Goal: Transaction & Acquisition: Purchase product/service

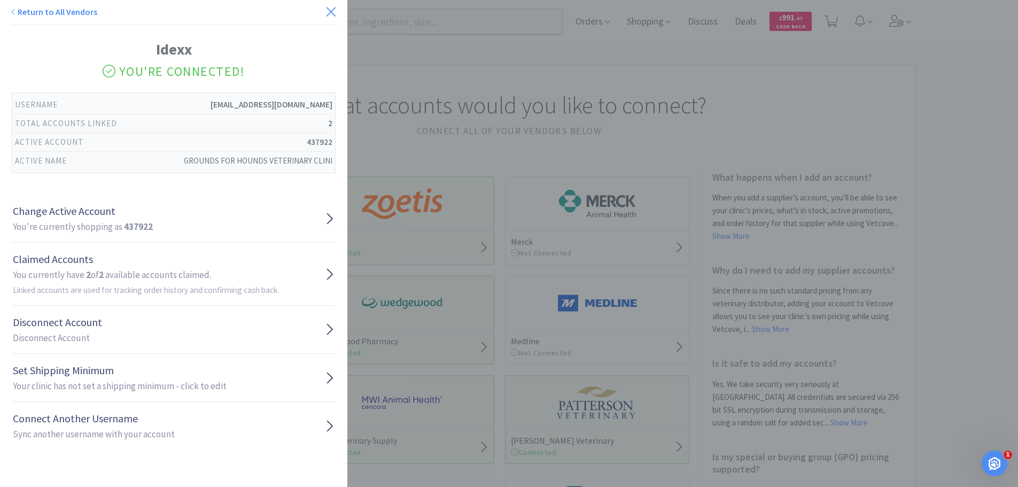
click at [325, 13] on icon at bounding box center [330, 11] width 11 height 15
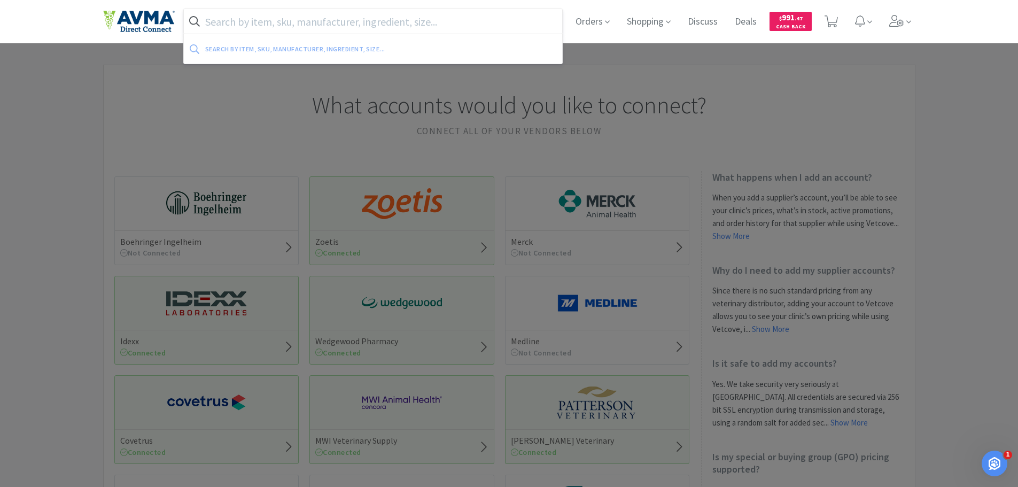
click at [322, 24] on input "text" at bounding box center [373, 21] width 379 height 25
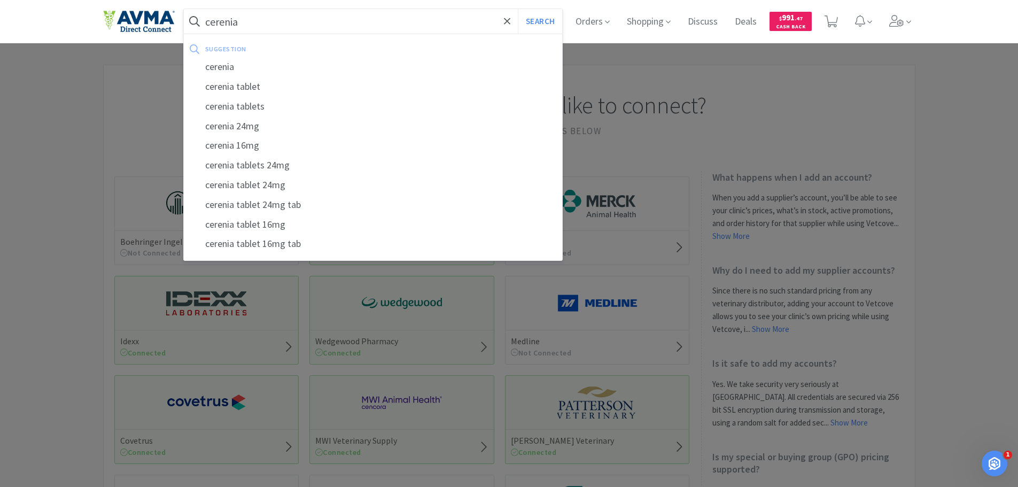
type input "cerenia"
click at [518, 9] on button "Search" at bounding box center [540, 21] width 44 height 25
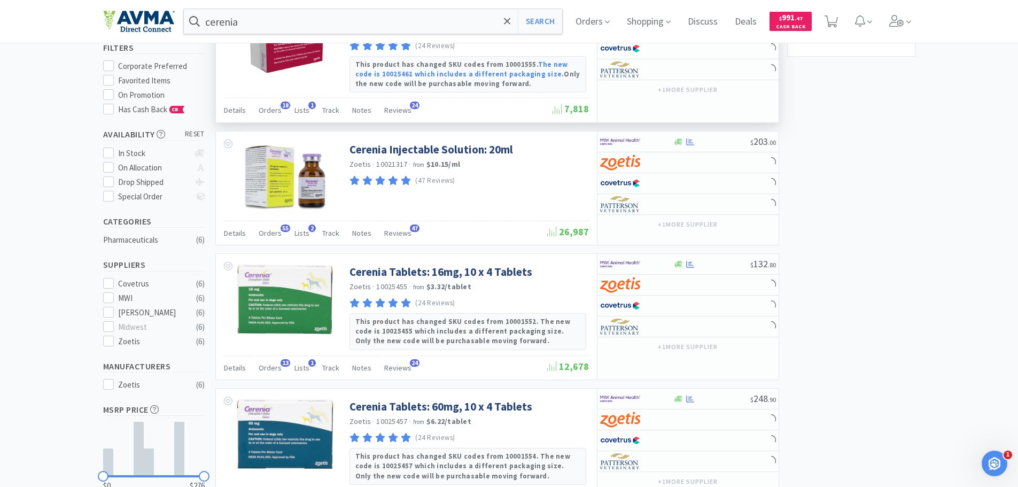
scroll to position [107, 0]
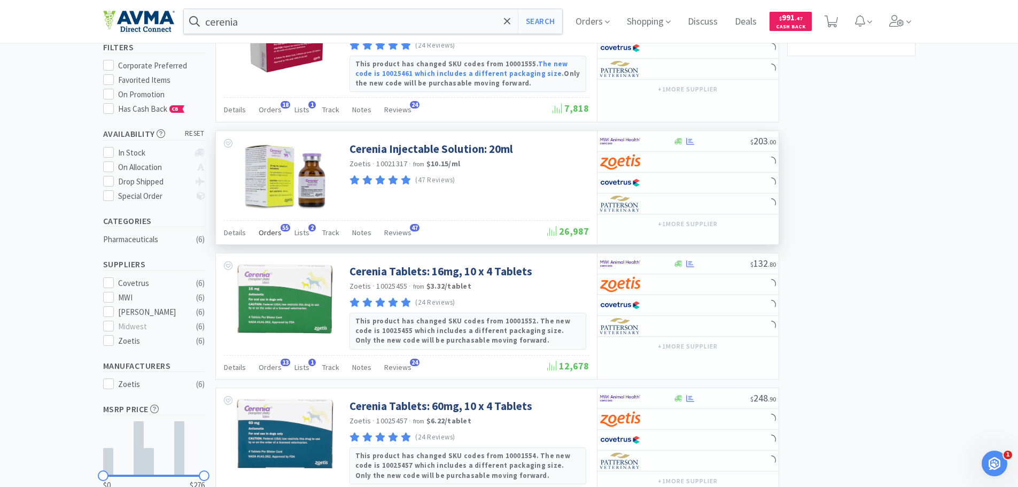
click at [274, 234] on span "Orders" at bounding box center [270, 233] width 23 height 10
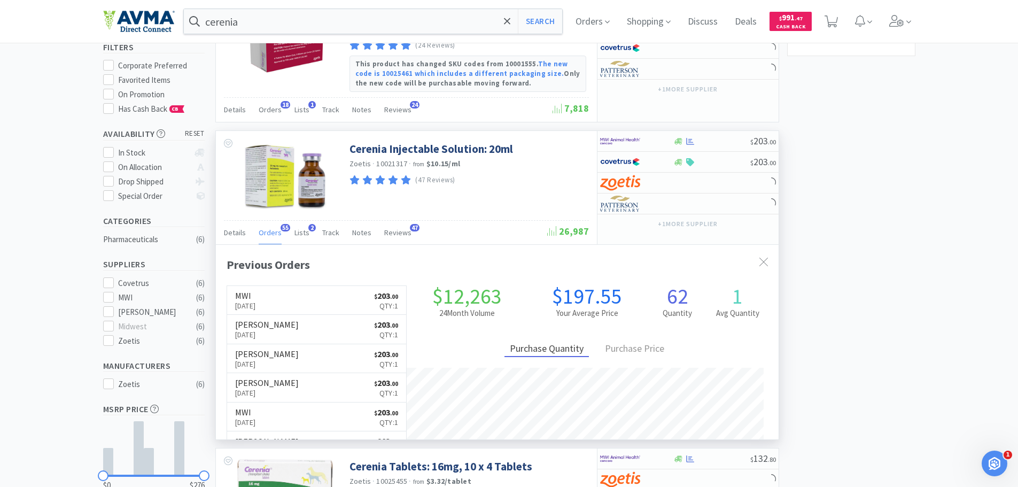
scroll to position [286, 563]
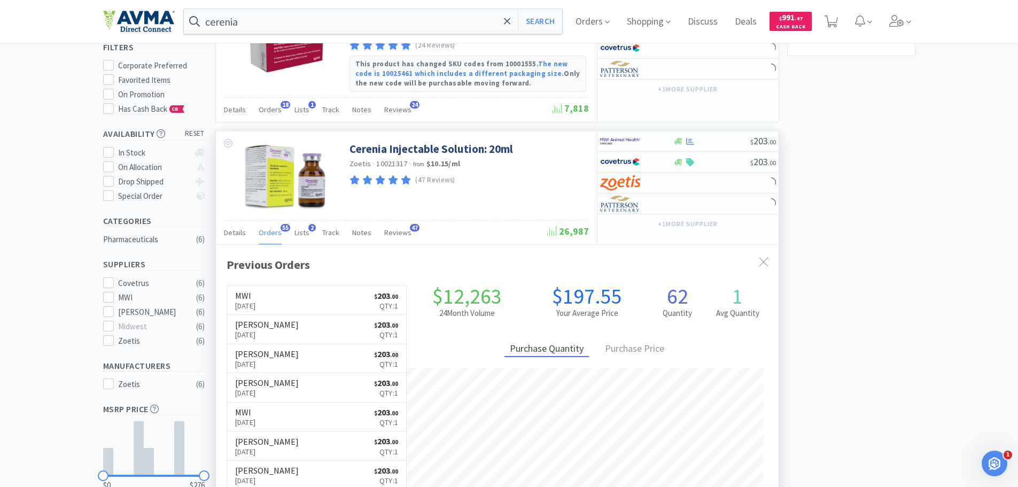
click at [274, 234] on span "Orders" at bounding box center [270, 233] width 23 height 10
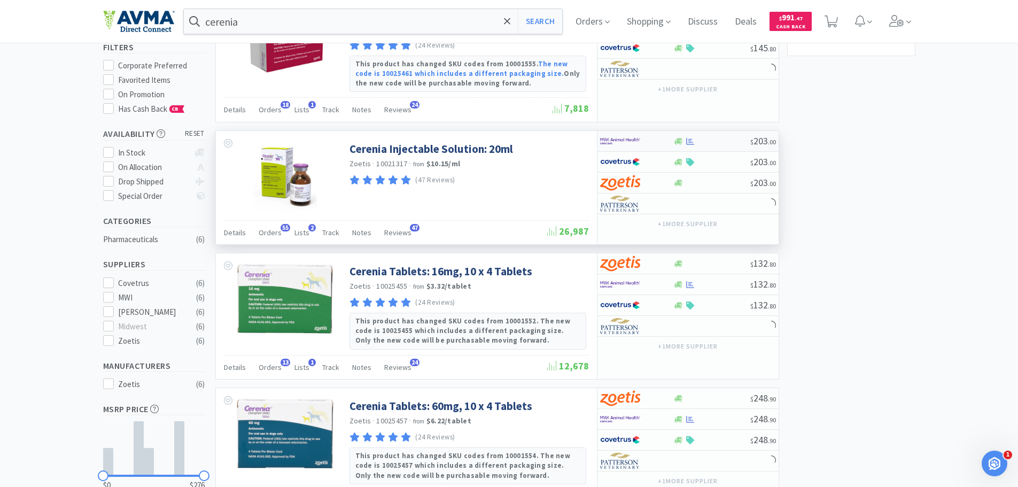
click at [732, 143] on div at bounding box center [711, 141] width 77 height 8
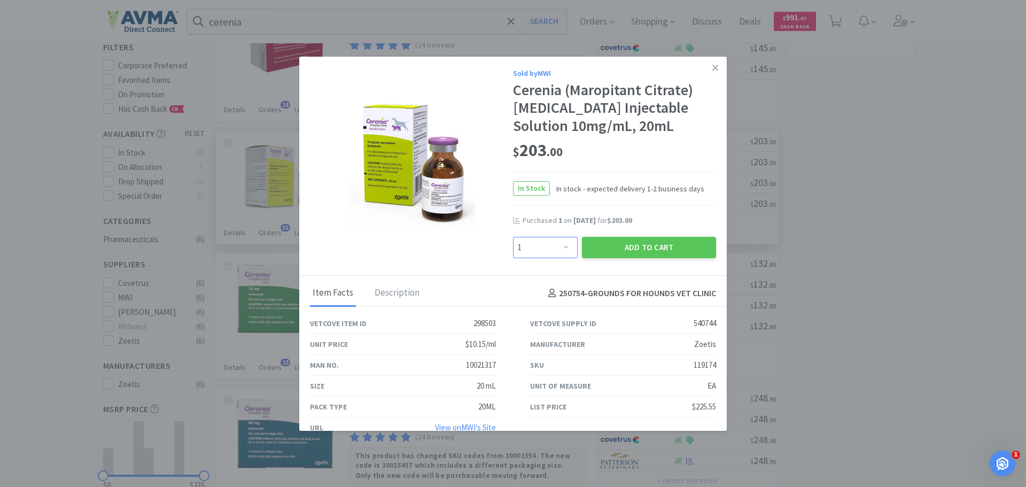
drag, startPoint x: 570, startPoint y: 245, endPoint x: 564, endPoint y: 245, distance: 5.9
click at [569, 245] on select "Enter Quantity 1 2 3 4 5 6 7 8 9 10 11 12 13 14 15 16 17 18 19 20 Enter Quantity" at bounding box center [545, 247] width 65 height 21
select select "2"
click at [513, 237] on select "Enter Quantity 1 2 3 4 5 6 7 8 9 10 11 12 13 14 15 16 17 18 19 20 Enter Quantity" at bounding box center [545, 247] width 65 height 21
click at [628, 247] on button "Add to Cart" at bounding box center [649, 247] width 134 height 21
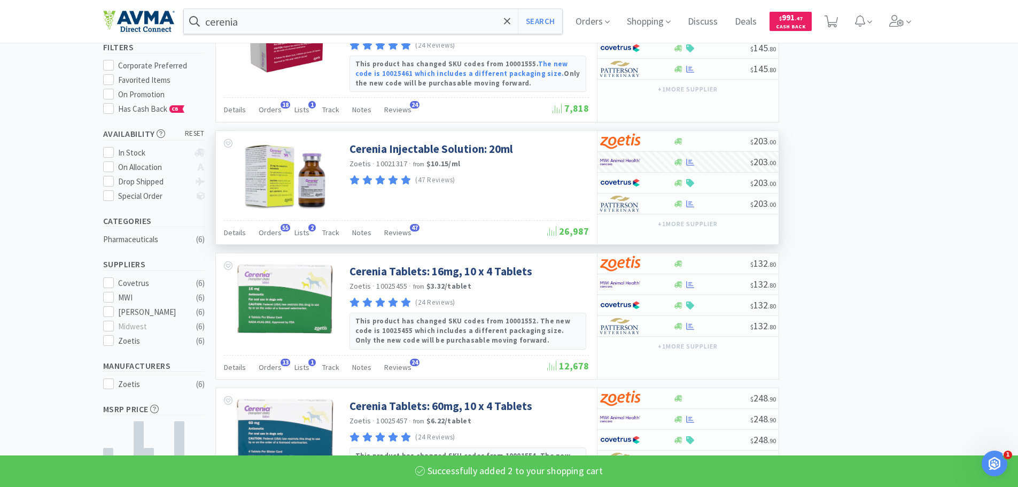
select select "2"
click at [829, 19] on icon at bounding box center [830, 21] width 13 height 12
select select "2"
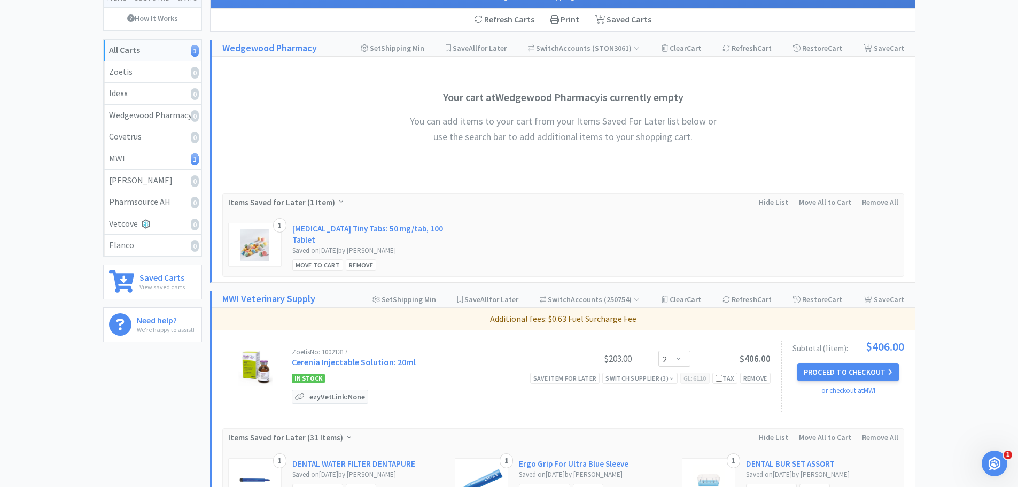
scroll to position [107, 0]
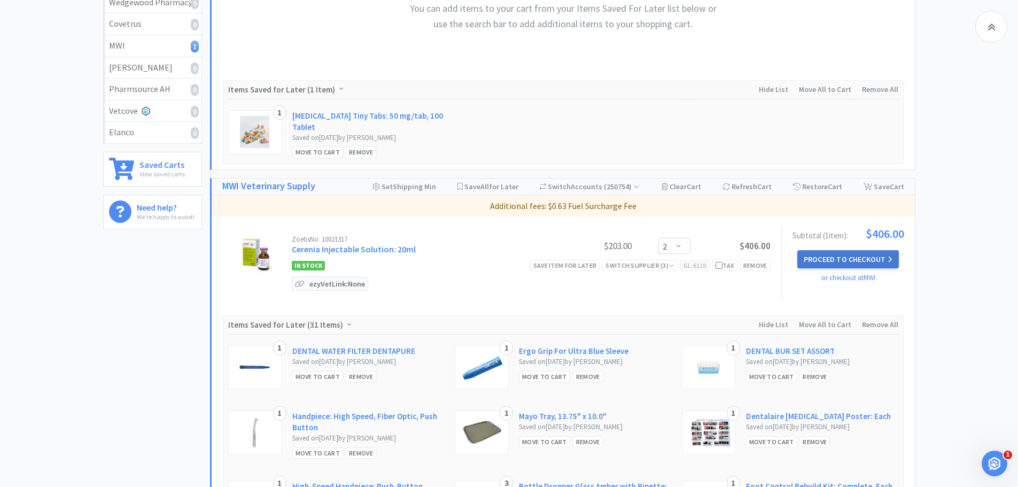
click at [846, 259] on button "Proceed to Checkout" at bounding box center [847, 259] width 101 height 18
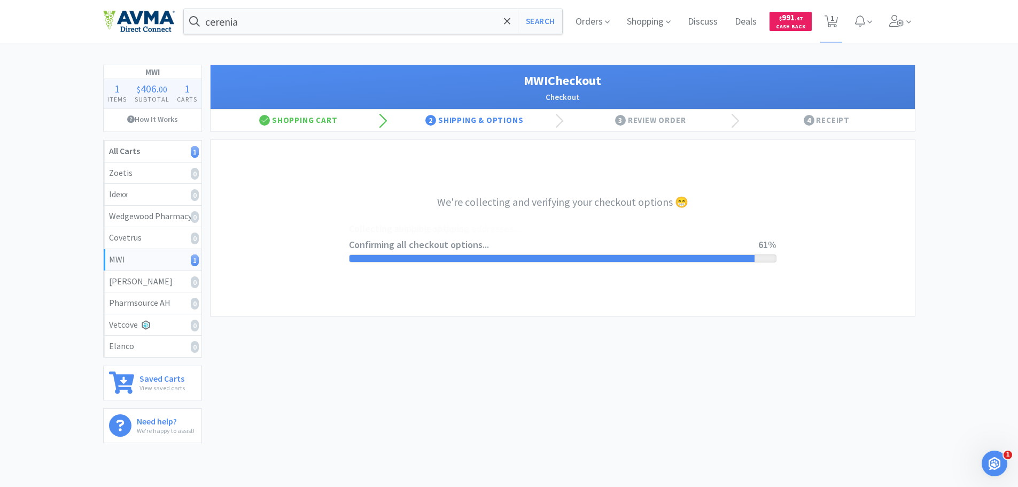
select select "STD_"
select select "GP1"
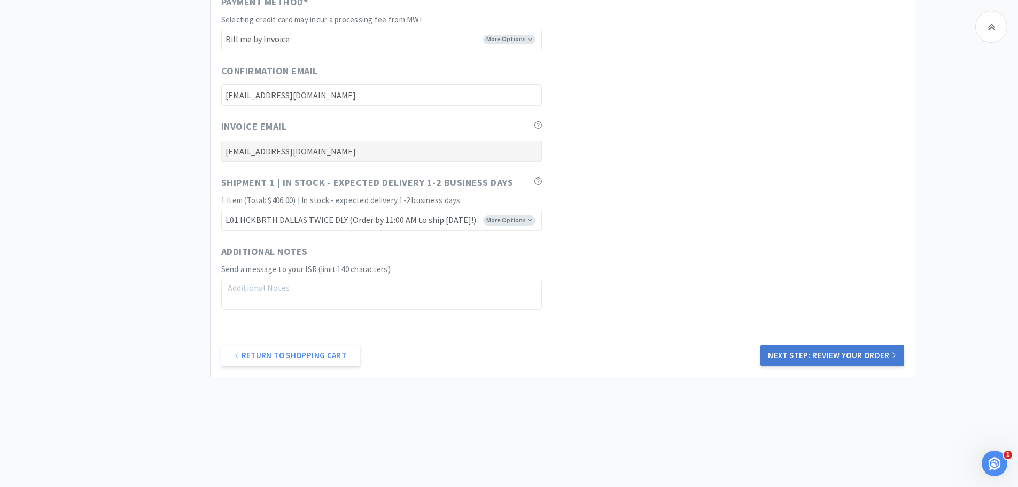
click at [802, 358] on button "Next Step: Review Your Order" at bounding box center [831, 355] width 143 height 21
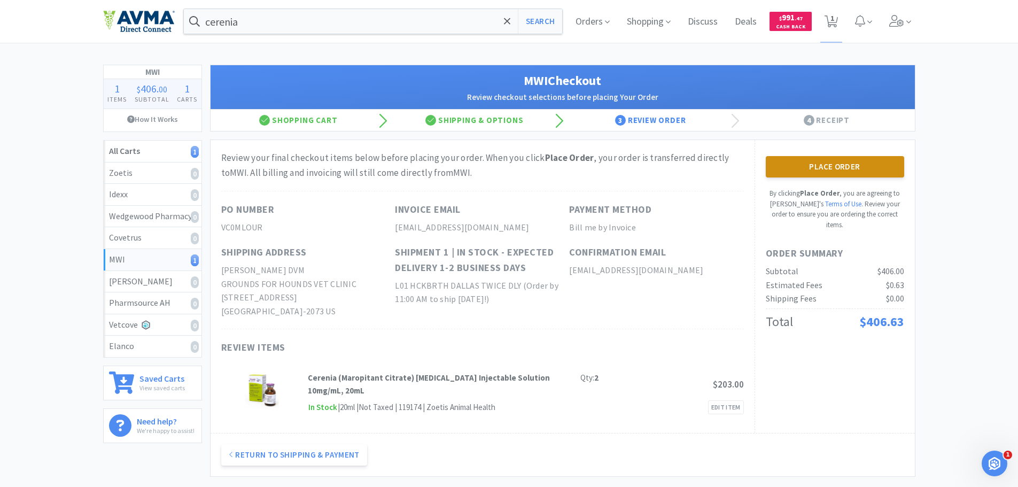
click at [819, 175] on button "Place Order" at bounding box center [834, 166] width 138 height 21
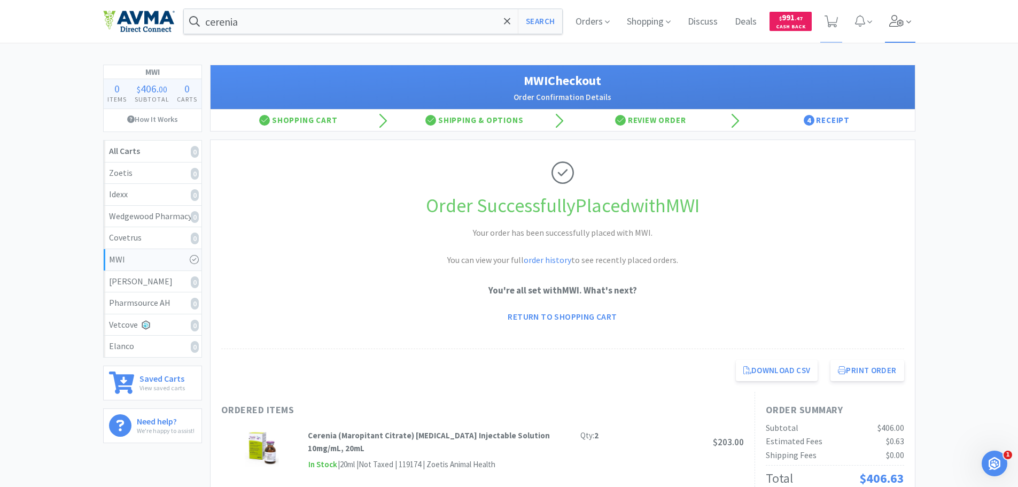
click at [900, 19] on icon at bounding box center [896, 21] width 15 height 12
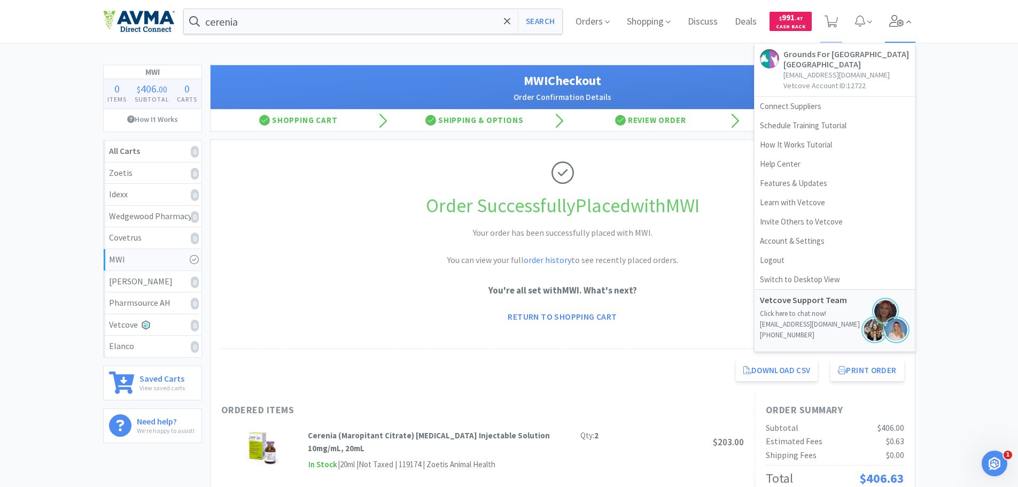
click at [900, 19] on icon at bounding box center [896, 21] width 15 height 12
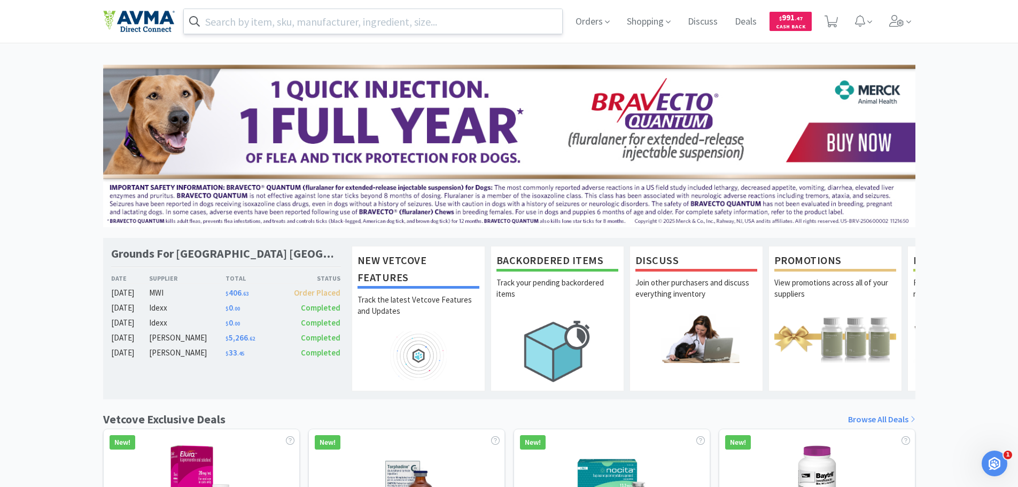
click at [301, 24] on input "text" at bounding box center [373, 21] width 379 height 25
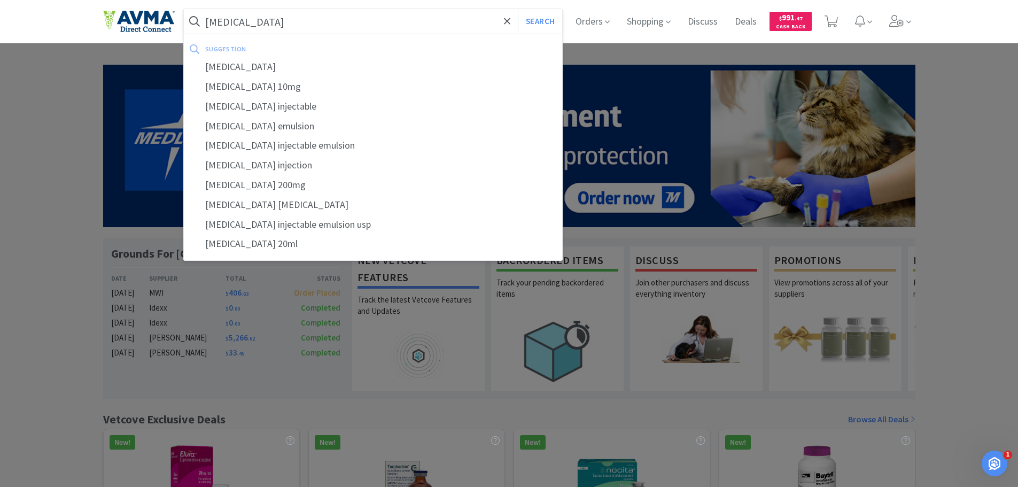
type input "[MEDICAL_DATA]"
click at [518, 9] on button "Search" at bounding box center [540, 21] width 44 height 25
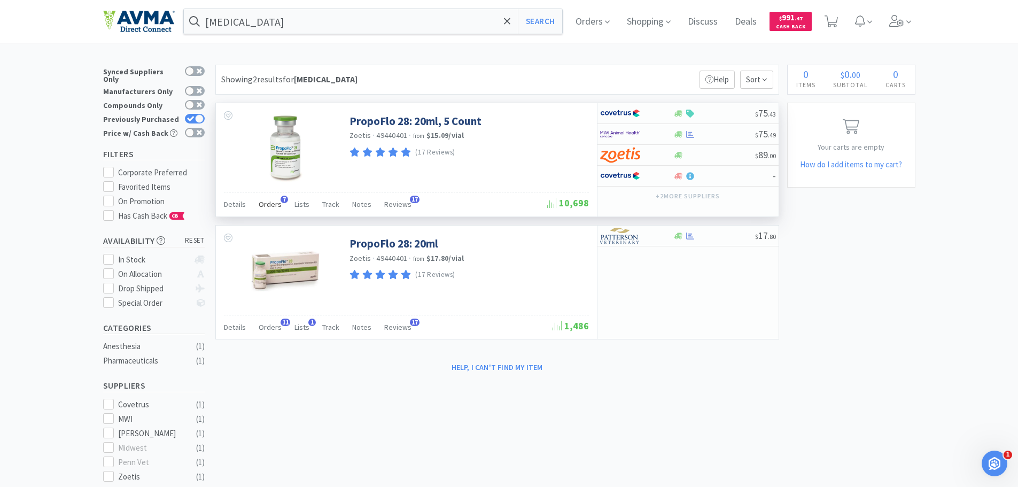
click at [272, 207] on span "Orders" at bounding box center [270, 204] width 23 height 10
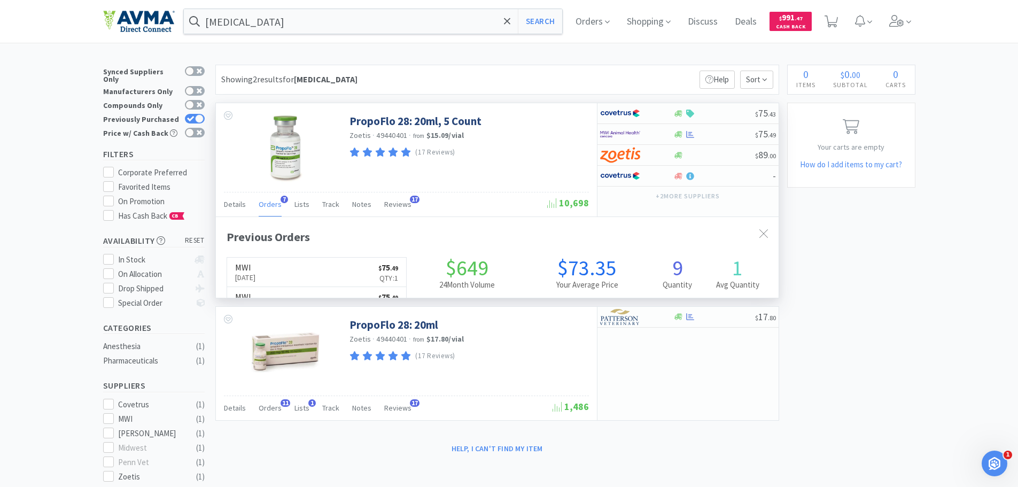
scroll to position [277, 563]
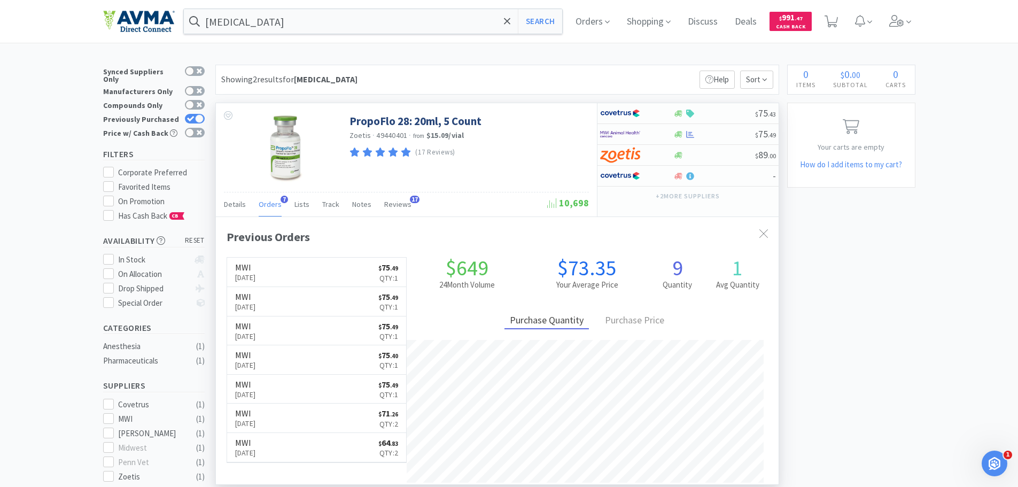
click at [272, 207] on span "Orders" at bounding box center [270, 204] width 23 height 10
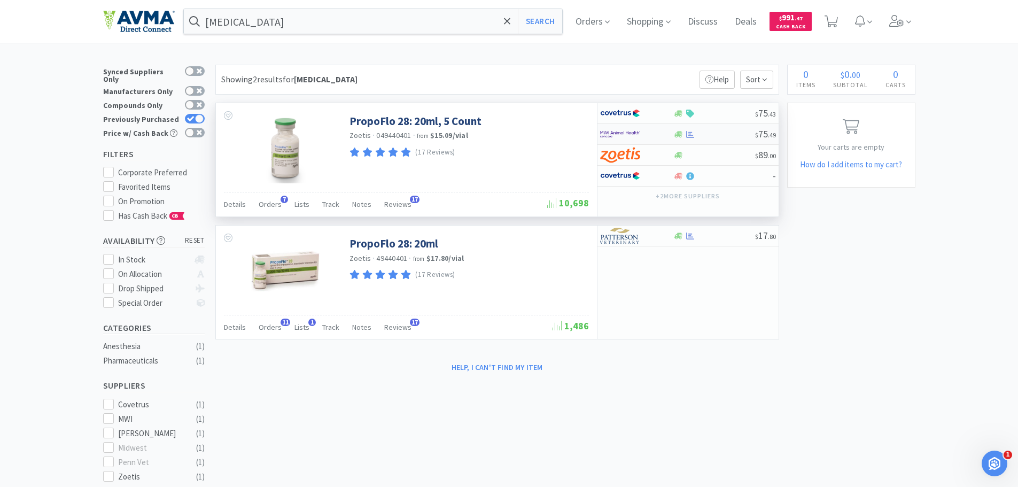
click at [760, 138] on span "$ 75 . 49" at bounding box center [765, 134] width 21 height 12
select select "1"
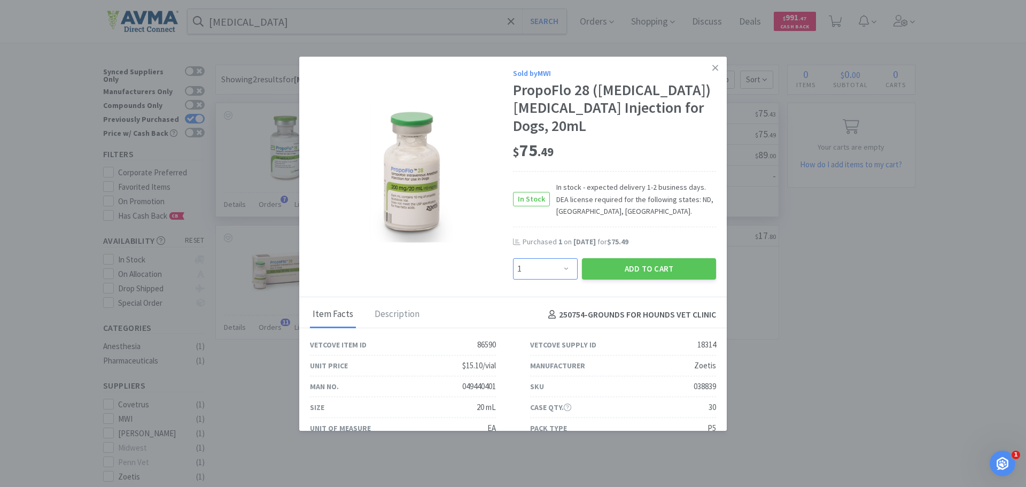
click at [554, 270] on select "Enter Quantity 1 2 3 4 5 6 7 8 9 10 11 12 13 14 15 16 17 18 19 20 Enter Quantity" at bounding box center [545, 268] width 65 height 21
click at [707, 61] on link at bounding box center [715, 68] width 19 height 23
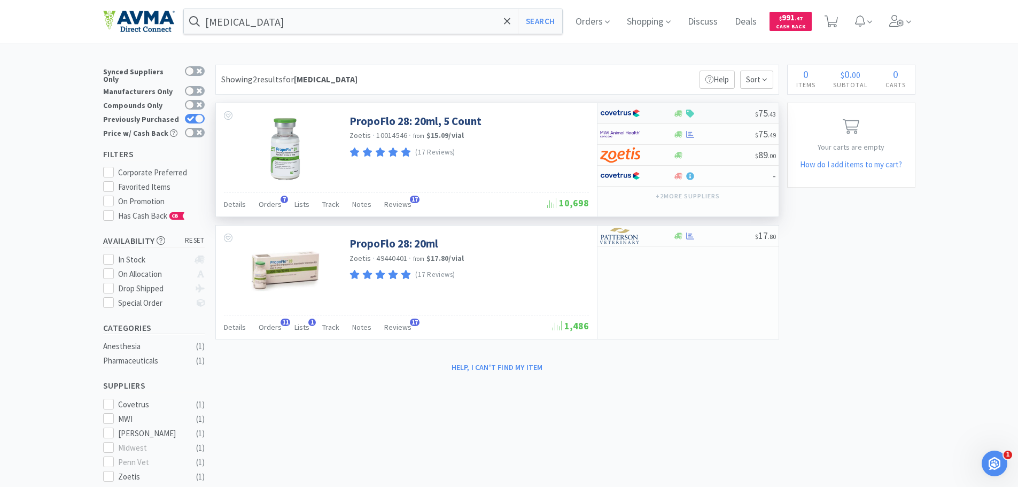
click at [746, 113] on div at bounding box center [714, 114] width 82 height 8
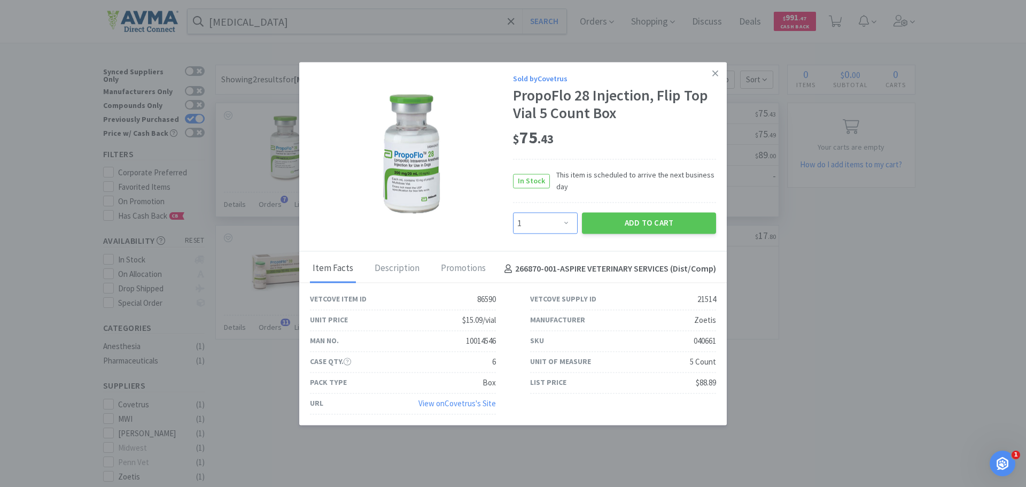
drag, startPoint x: 568, startPoint y: 223, endPoint x: 563, endPoint y: 229, distance: 7.9
click at [567, 223] on select "Enter Quantity 1 2 3 4 5 6 7 8 9 10 11 12 13 14 15 16 17 18 19 20 Enter Quantity" at bounding box center [545, 223] width 65 height 21
select select "2"
click at [513, 213] on select "Enter Quantity 1 2 3 4 5 6 7 8 9 10 11 12 13 14 15 16 17 18 19 20 Enter Quantity" at bounding box center [545, 223] width 65 height 21
click at [637, 224] on button "Add to Cart" at bounding box center [649, 223] width 134 height 21
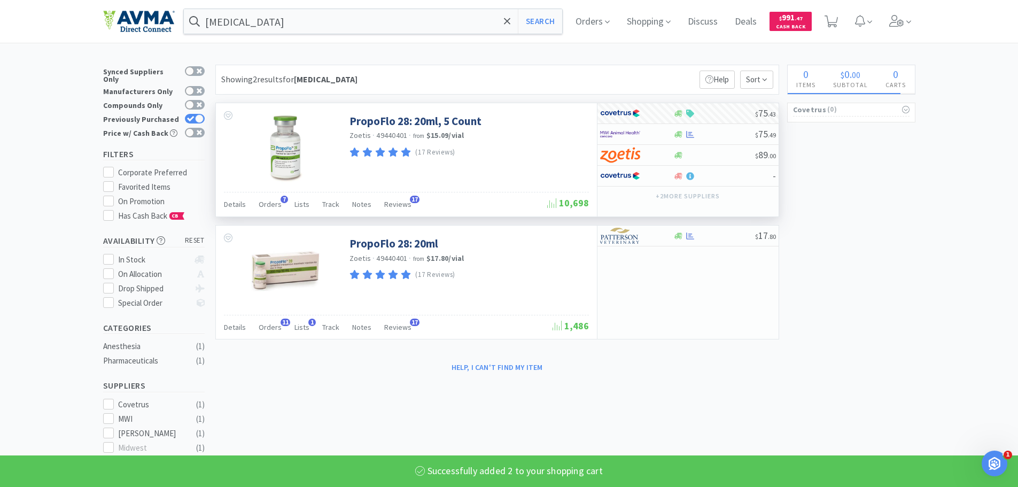
select select "2"
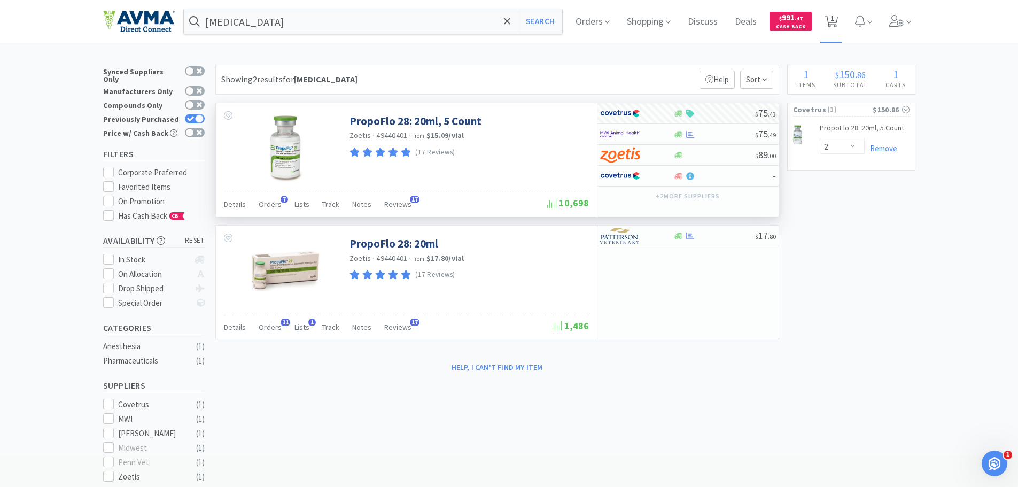
click at [834, 25] on span "1" at bounding box center [832, 18] width 4 height 43
select select "2"
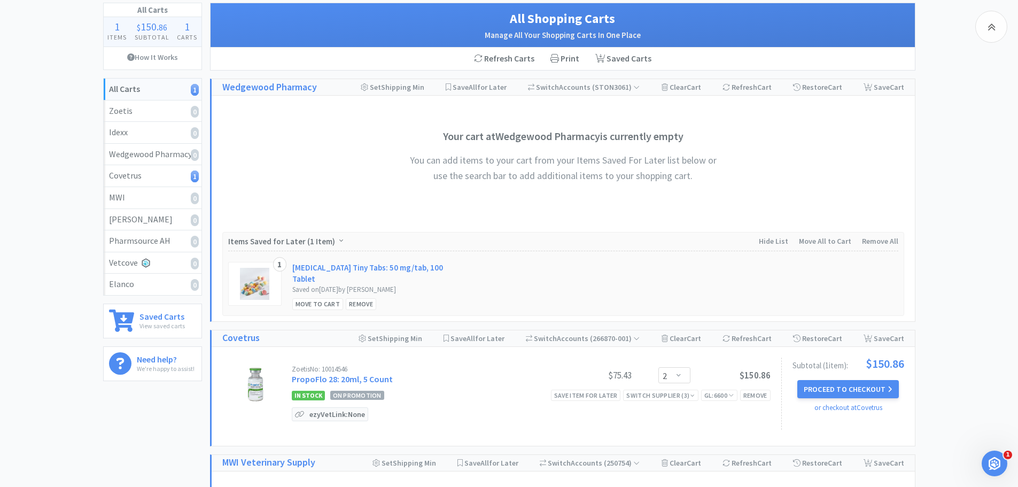
scroll to position [160, 0]
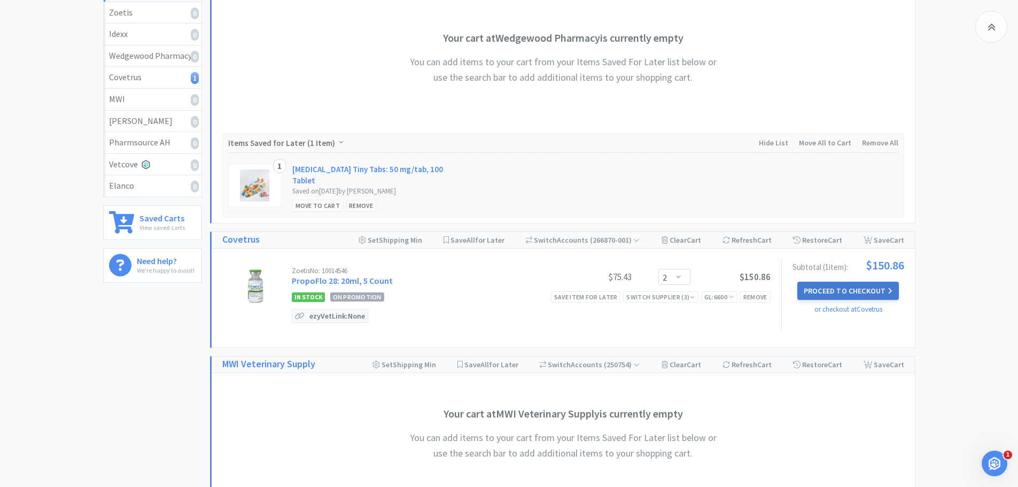
click at [860, 290] on button "Proceed to Checkout" at bounding box center [847, 291] width 101 height 18
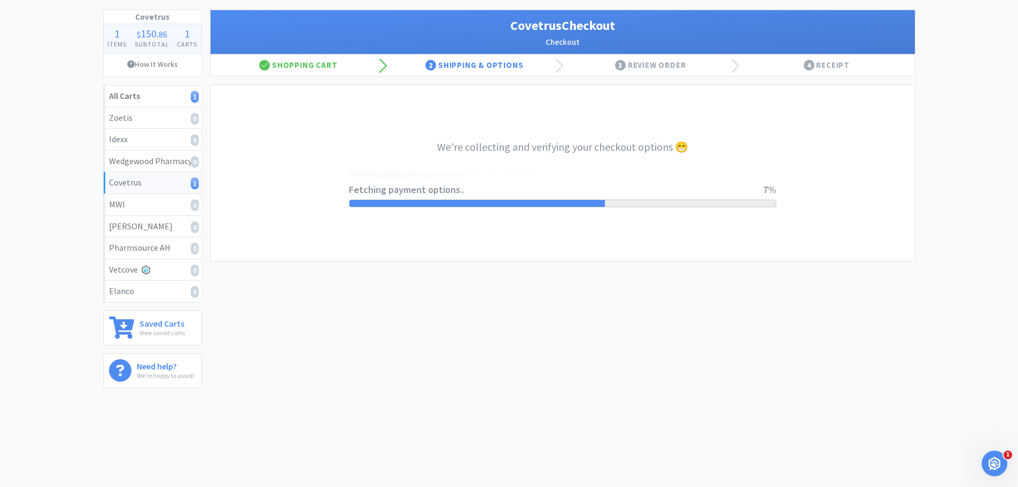
select select "ACCOUNT"
select select "cvt-standard-net"
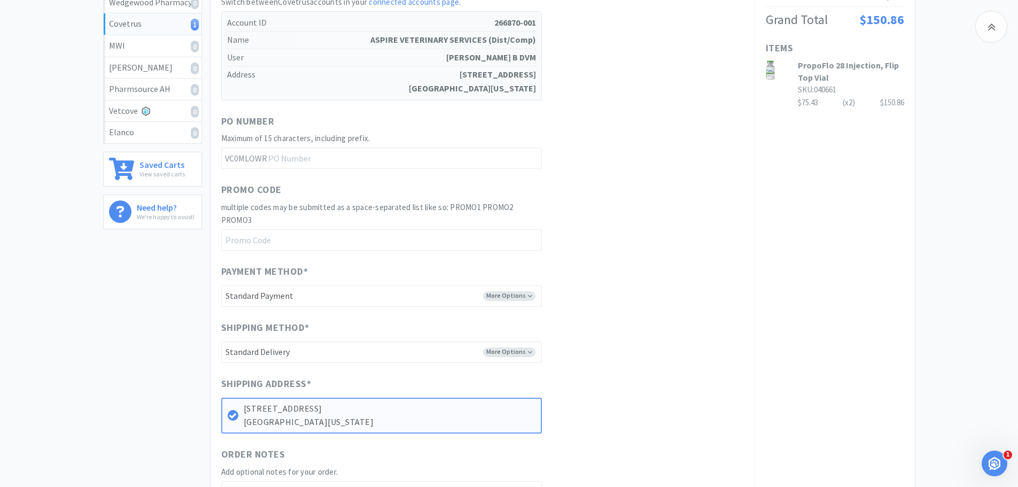
scroll to position [374, 0]
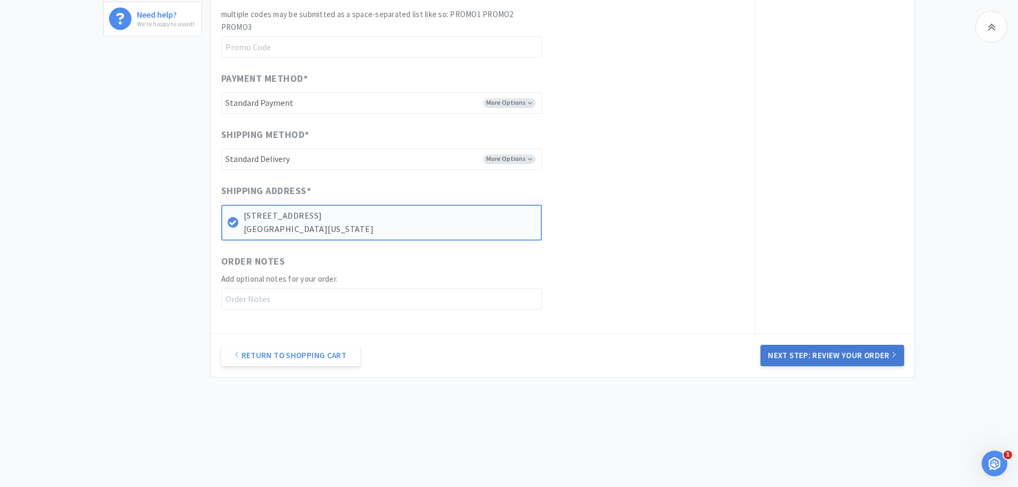
click at [830, 347] on button "Next Step: Review Your Order" at bounding box center [831, 355] width 143 height 21
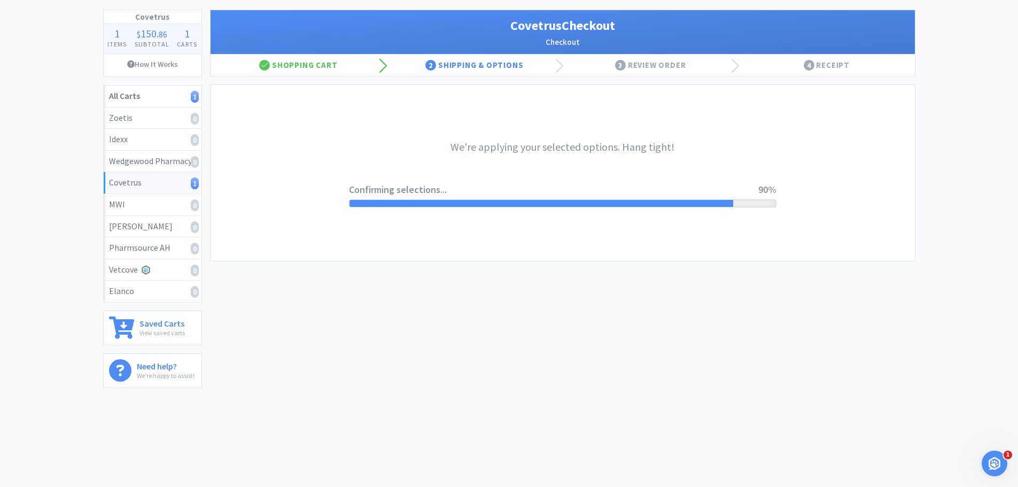
scroll to position [0, 0]
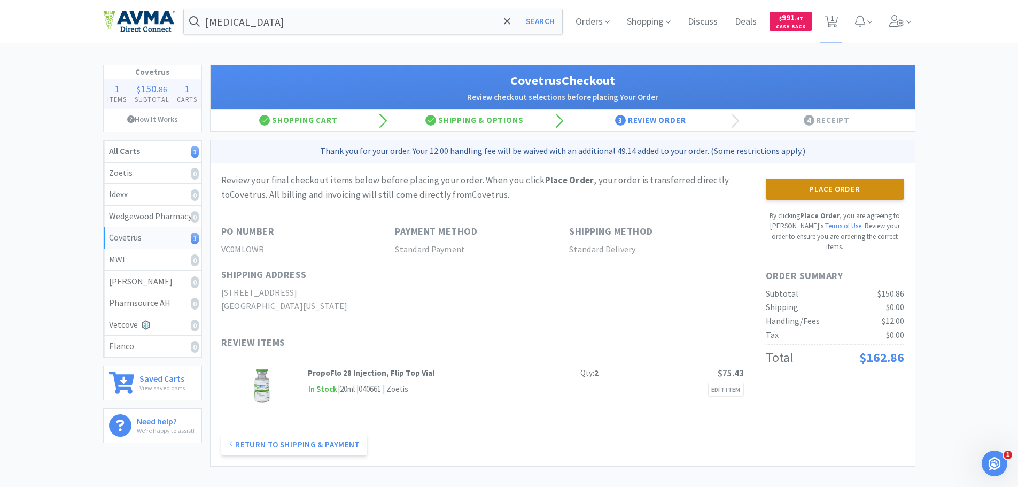
click at [838, 193] on button "Place Order" at bounding box center [834, 188] width 138 height 21
